Goal: Transaction & Acquisition: Purchase product/service

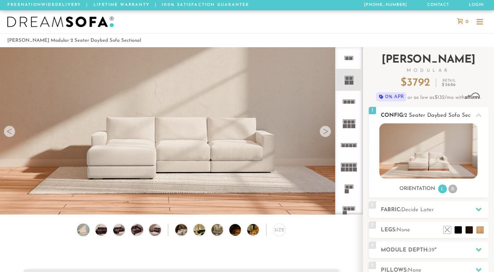
click at [453, 189] on li "R" at bounding box center [453, 188] width 9 height 9
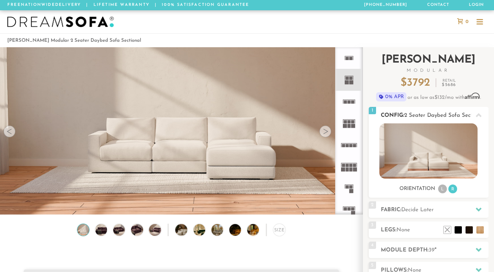
click at [441, 190] on li "L" at bounding box center [443, 188] width 9 height 9
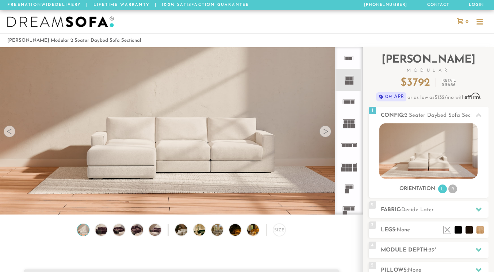
click at [327, 132] on div at bounding box center [326, 131] width 12 height 12
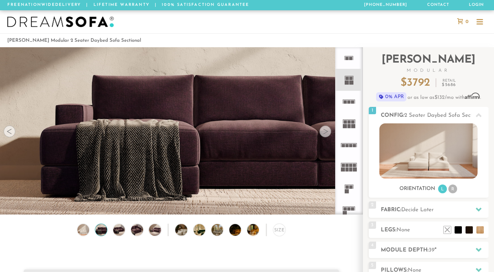
click at [327, 132] on div at bounding box center [326, 131] width 12 height 12
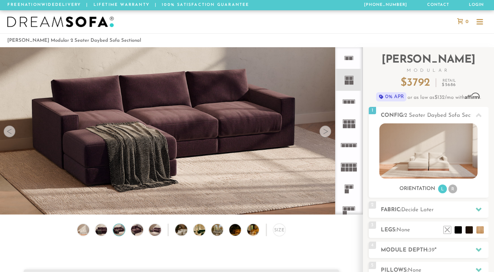
click at [327, 132] on div at bounding box center [326, 131] width 12 height 12
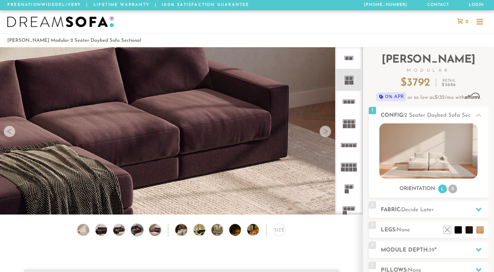
click at [327, 132] on div at bounding box center [326, 131] width 12 height 12
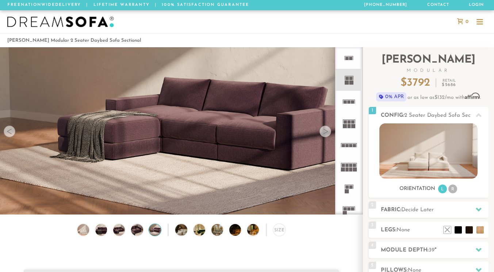
click at [327, 132] on div at bounding box center [326, 131] width 12 height 12
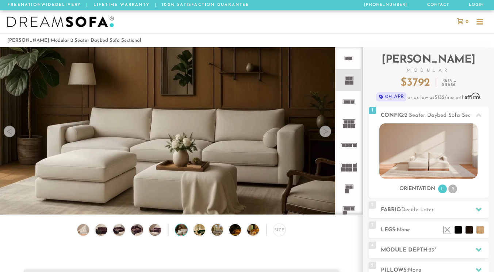
click at [327, 132] on div at bounding box center [326, 131] width 12 height 12
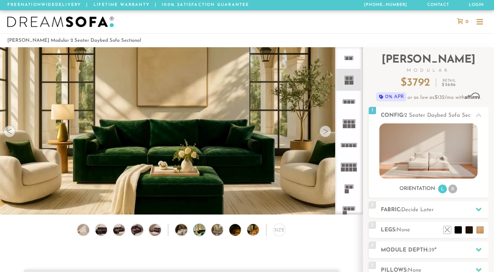
click at [327, 132] on div at bounding box center [326, 131] width 12 height 12
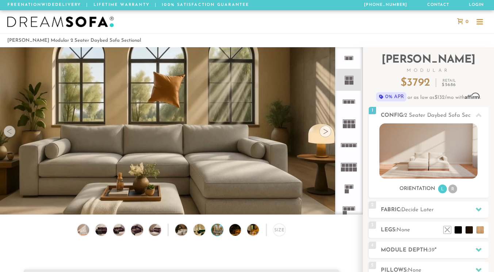
click at [327, 132] on div at bounding box center [326, 131] width 12 height 12
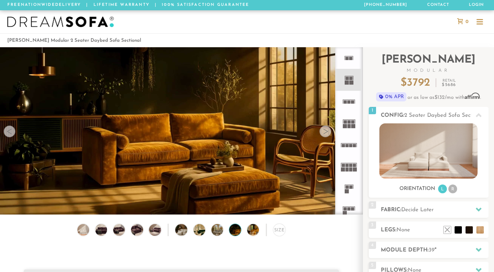
click at [327, 132] on div at bounding box center [326, 131] width 12 height 12
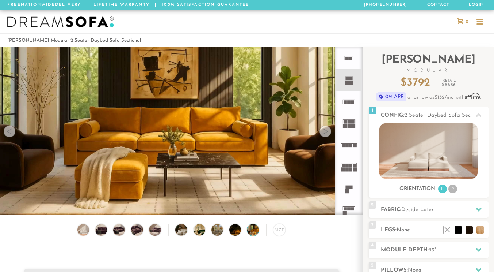
click at [327, 132] on div at bounding box center [326, 131] width 12 height 12
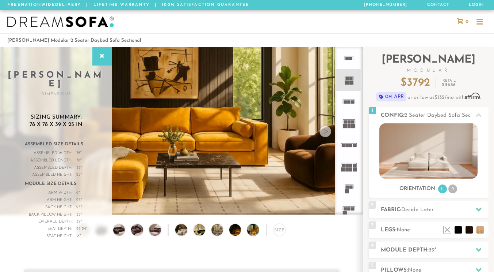
click at [327, 132] on div at bounding box center [326, 131] width 12 height 12
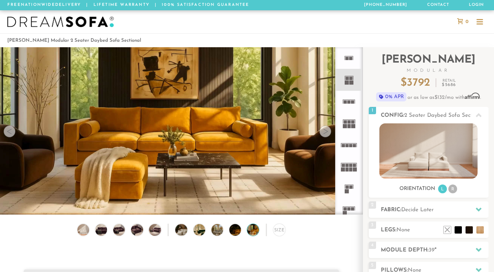
click at [327, 132] on div at bounding box center [326, 131] width 12 height 12
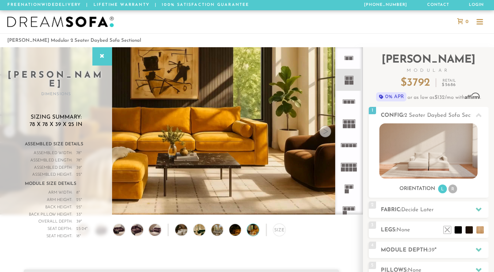
click at [327, 132] on div at bounding box center [326, 131] width 12 height 12
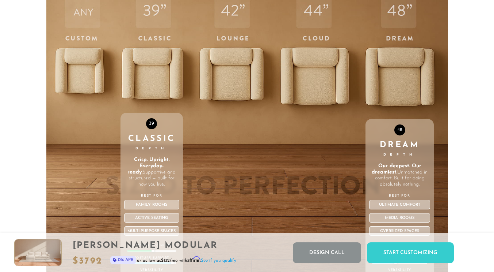
scroll to position [2372, 0]
click at [403, 84] on div "48 Dream Depth Our deepest. Our dreamiest. Unmatched in comfort. Built for doin…" at bounding box center [400, 134] width 68 height 311
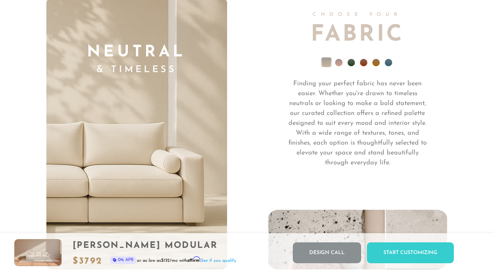
scroll to position [5000, 0]
click at [388, 65] on li at bounding box center [388, 61] width 7 height 7
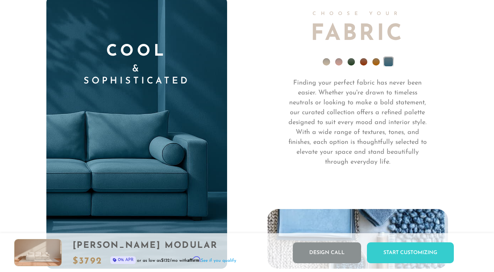
click at [377, 65] on li at bounding box center [376, 61] width 7 height 7
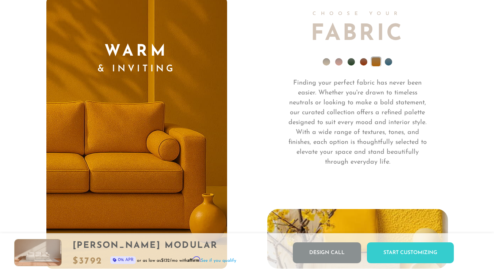
click at [367, 65] on li at bounding box center [363, 61] width 7 height 7
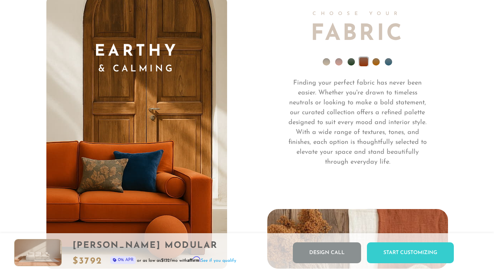
click at [351, 65] on li at bounding box center [351, 61] width 7 height 7
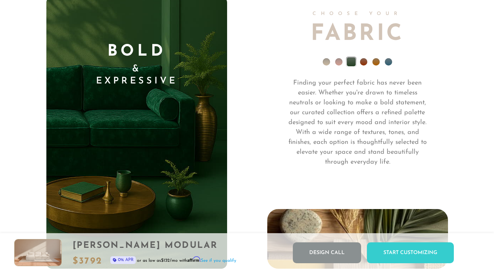
click at [338, 64] on li at bounding box center [338, 61] width 7 height 7
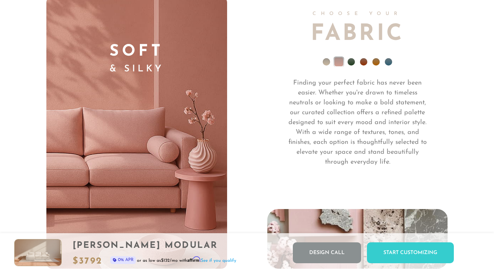
click at [325, 64] on li at bounding box center [326, 61] width 7 height 7
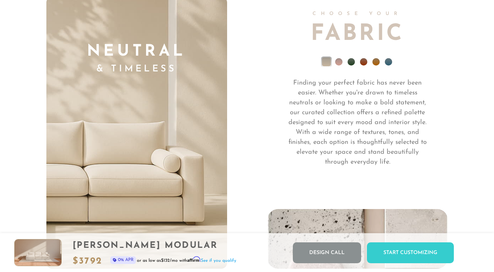
click at [387, 64] on li at bounding box center [388, 61] width 7 height 7
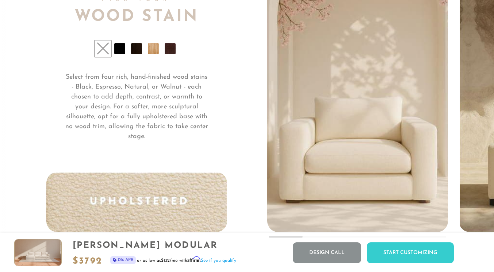
scroll to position [5329, 0]
click at [118, 49] on li at bounding box center [119, 48] width 11 height 11
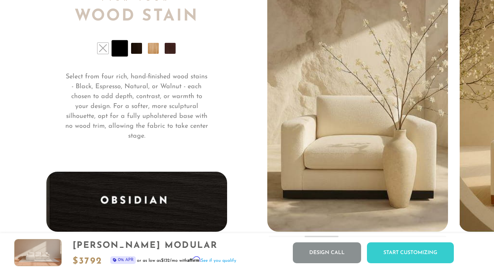
click at [139, 51] on li at bounding box center [136, 48] width 11 height 11
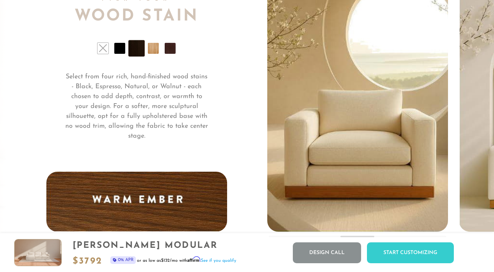
click at [106, 52] on li at bounding box center [103, 48] width 11 height 11
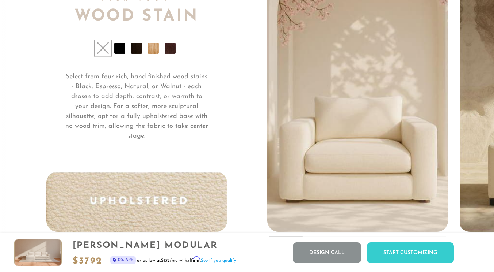
click at [119, 51] on li at bounding box center [119, 48] width 11 height 11
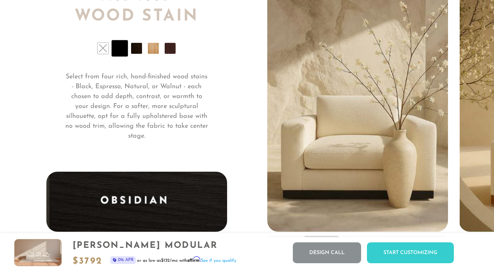
click at [139, 54] on li at bounding box center [136, 48] width 11 height 11
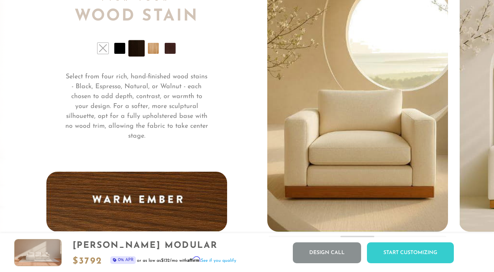
click at [153, 54] on li at bounding box center [153, 48] width 11 height 11
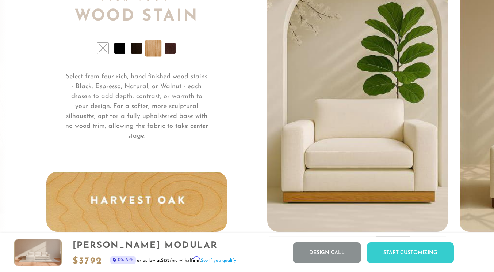
click at [169, 54] on li at bounding box center [170, 48] width 11 height 11
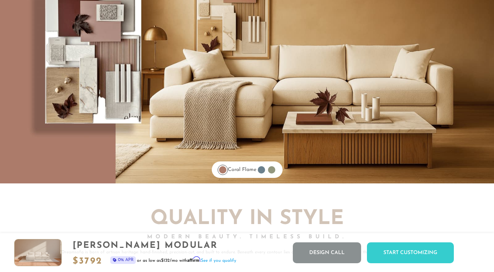
scroll to position [5739, 0]
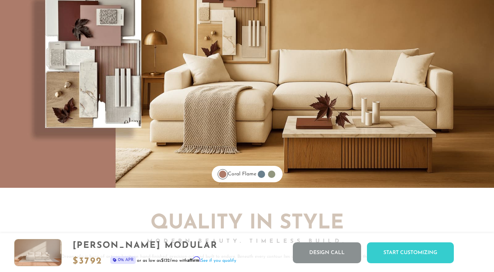
click at [261, 177] on div at bounding box center [261, 173] width 7 height 7
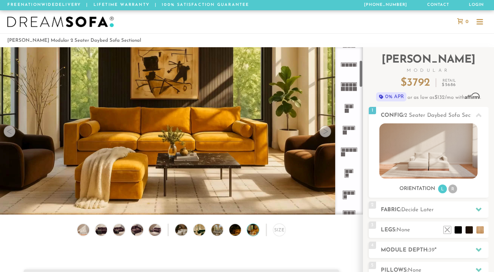
scroll to position [75, 0]
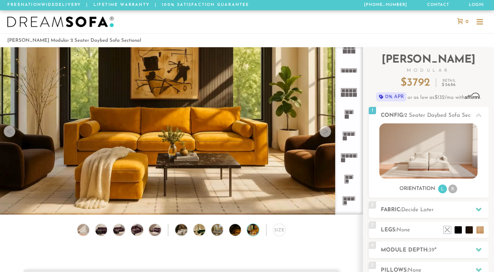
click at [349, 117] on rect at bounding box center [347, 116] width 4 height 4
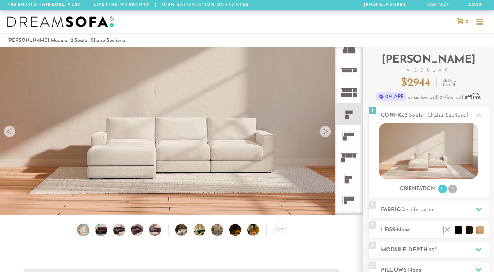
click at [99, 234] on img at bounding box center [101, 230] width 14 height 12
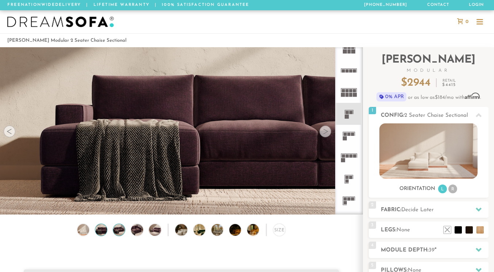
click at [119, 233] on img at bounding box center [119, 230] width 14 height 12
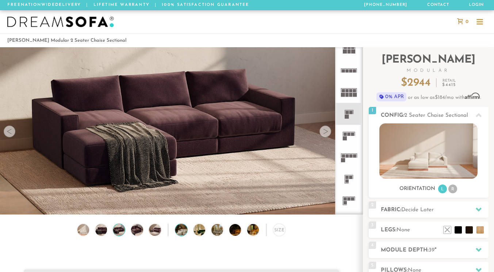
click at [182, 235] on img at bounding box center [185, 230] width 21 height 12
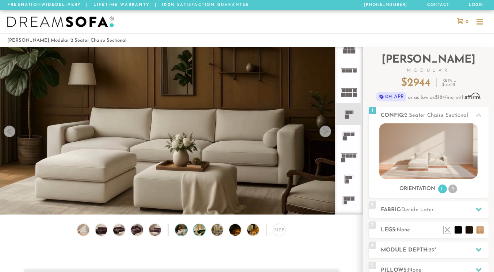
click at [200, 235] on img at bounding box center [204, 230] width 21 height 12
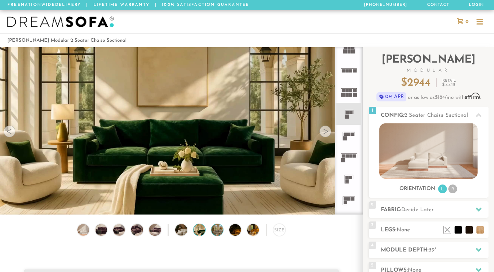
click at [214, 232] on img at bounding box center [222, 230] width 21 height 12
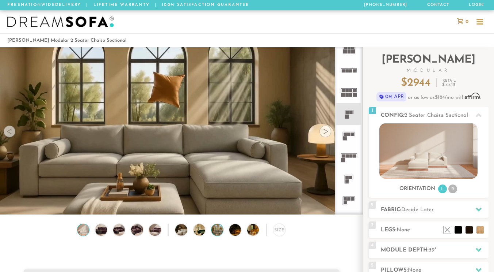
click at [84, 235] on img at bounding box center [83, 230] width 14 height 12
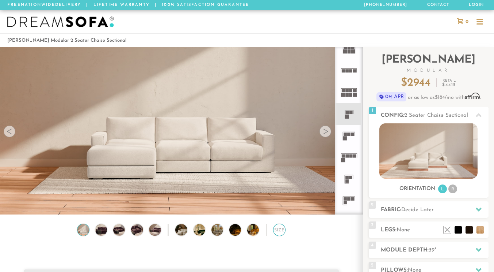
click at [281, 232] on div "Size" at bounding box center [279, 229] width 12 height 12
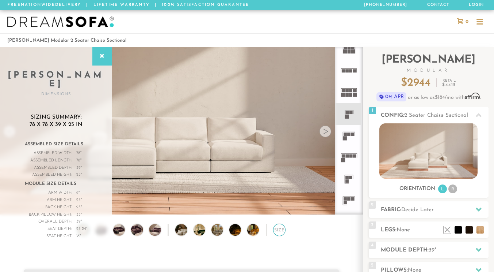
click at [281, 232] on div "Size" at bounding box center [279, 229] width 12 height 12
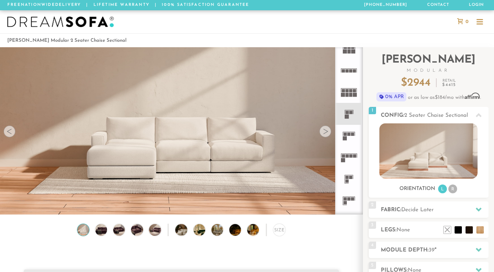
click at [80, 228] on img at bounding box center [83, 230] width 14 height 12
click at [357, 117] on icon at bounding box center [349, 114] width 22 height 22
click at [444, 159] on img at bounding box center [429, 150] width 98 height 55
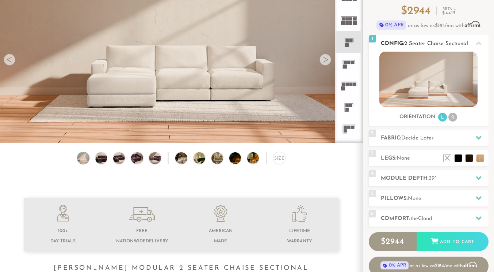
scroll to position [73, 0]
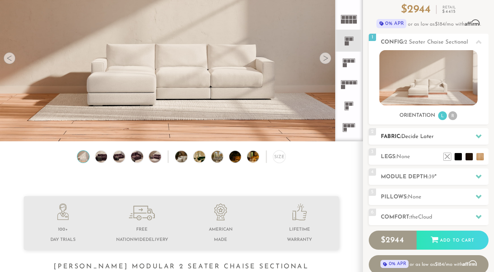
click at [396, 134] on h2 "Fabric: Decide Later" at bounding box center [435, 136] width 108 height 8
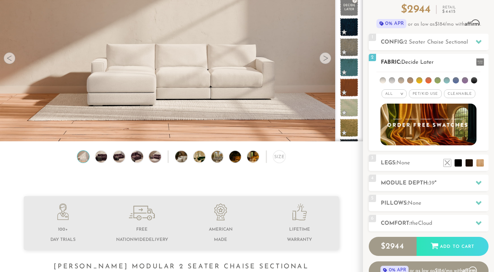
click at [455, 82] on li at bounding box center [456, 80] width 6 height 6
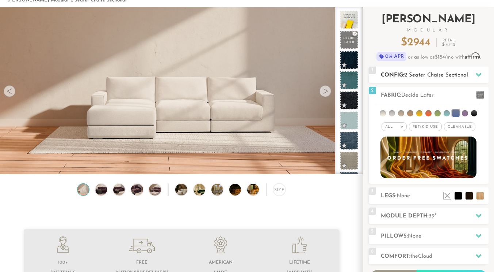
scroll to position [37, 0]
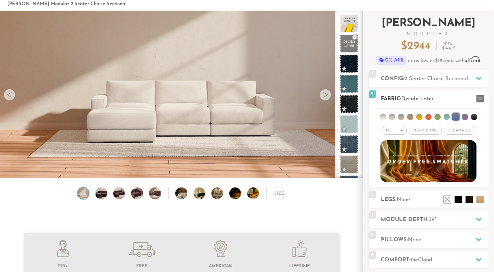
click at [466, 118] on li at bounding box center [465, 117] width 6 height 6
click at [467, 117] on li at bounding box center [465, 116] width 7 height 7
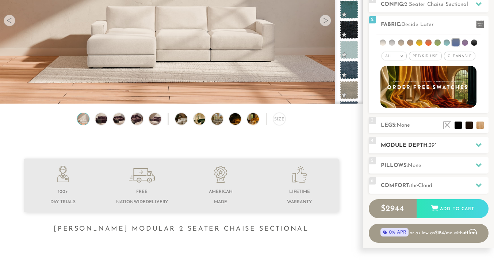
scroll to position [111, 0]
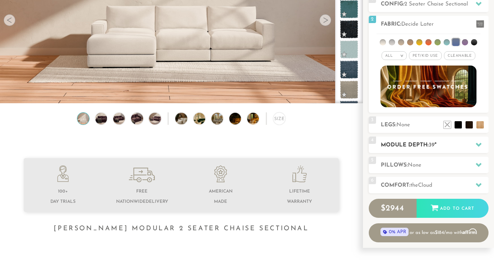
click at [411, 146] on h2 "Module Depth: 39 "" at bounding box center [435, 145] width 108 height 8
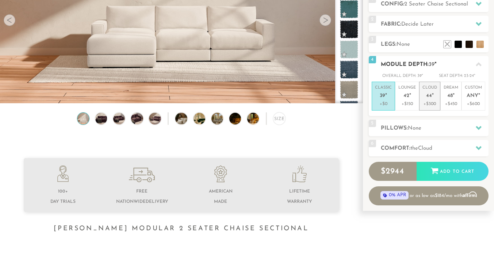
click at [429, 102] on p "+$300" at bounding box center [430, 103] width 15 height 7
click at [382, 105] on p "+$0" at bounding box center [383, 103] width 17 height 7
click at [433, 149] on span "Cloud" at bounding box center [425, 147] width 14 height 5
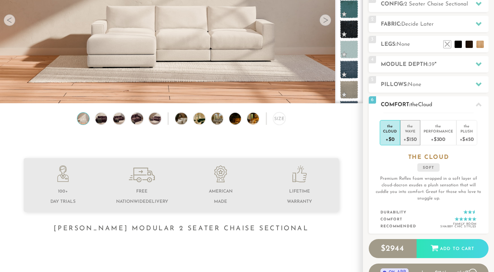
click at [410, 133] on div "Wave" at bounding box center [410, 130] width 13 height 5
click at [394, 134] on div "+$0" at bounding box center [390, 138] width 14 height 11
click at [407, 134] on div "+$150" at bounding box center [410, 138] width 13 height 11
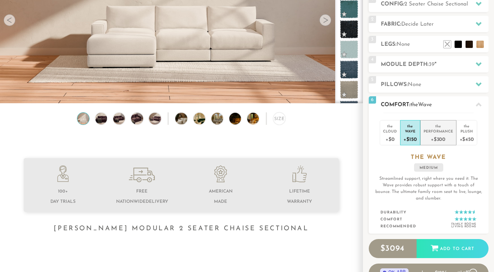
click at [429, 140] on div "+$300" at bounding box center [439, 138] width 30 height 11
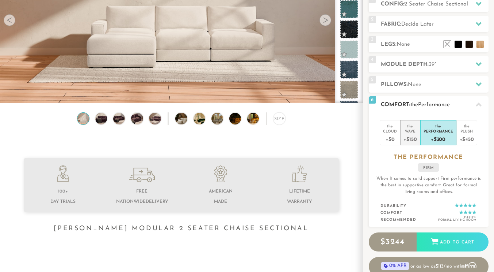
click at [409, 139] on div "+$150" at bounding box center [410, 138] width 13 height 11
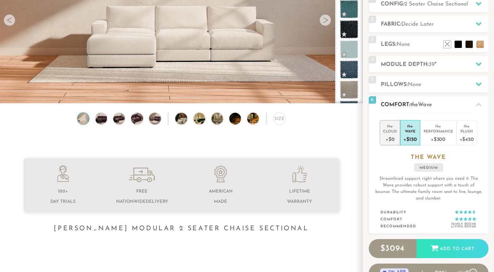
click at [393, 138] on div "+$0" at bounding box center [390, 138] width 14 height 11
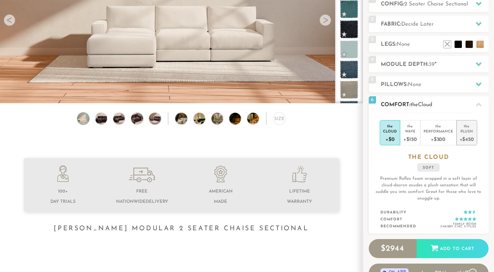
click at [463, 134] on div "+$450" at bounding box center [467, 138] width 14 height 11
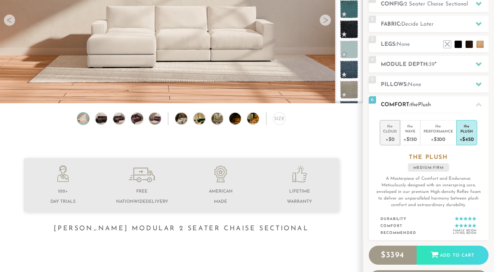
click at [388, 136] on div "+$0" at bounding box center [390, 138] width 14 height 11
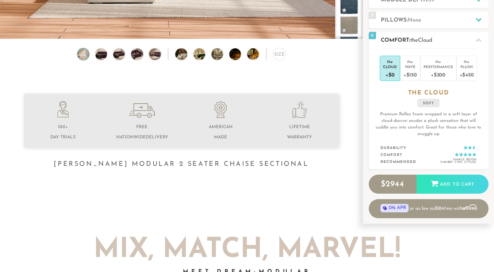
scroll to position [0, 0]
